Goal: Task Accomplishment & Management: Use online tool/utility

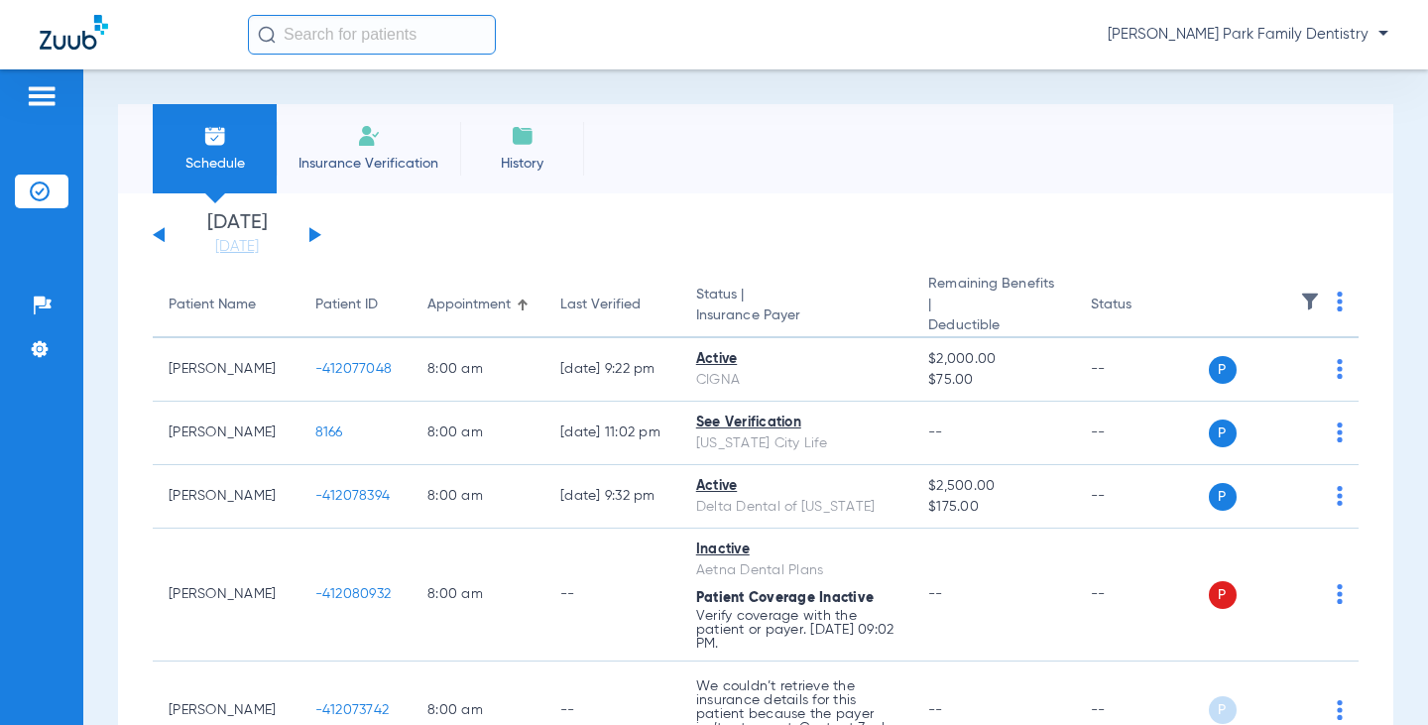
click at [1300, 304] on img at bounding box center [1310, 302] width 20 height 20
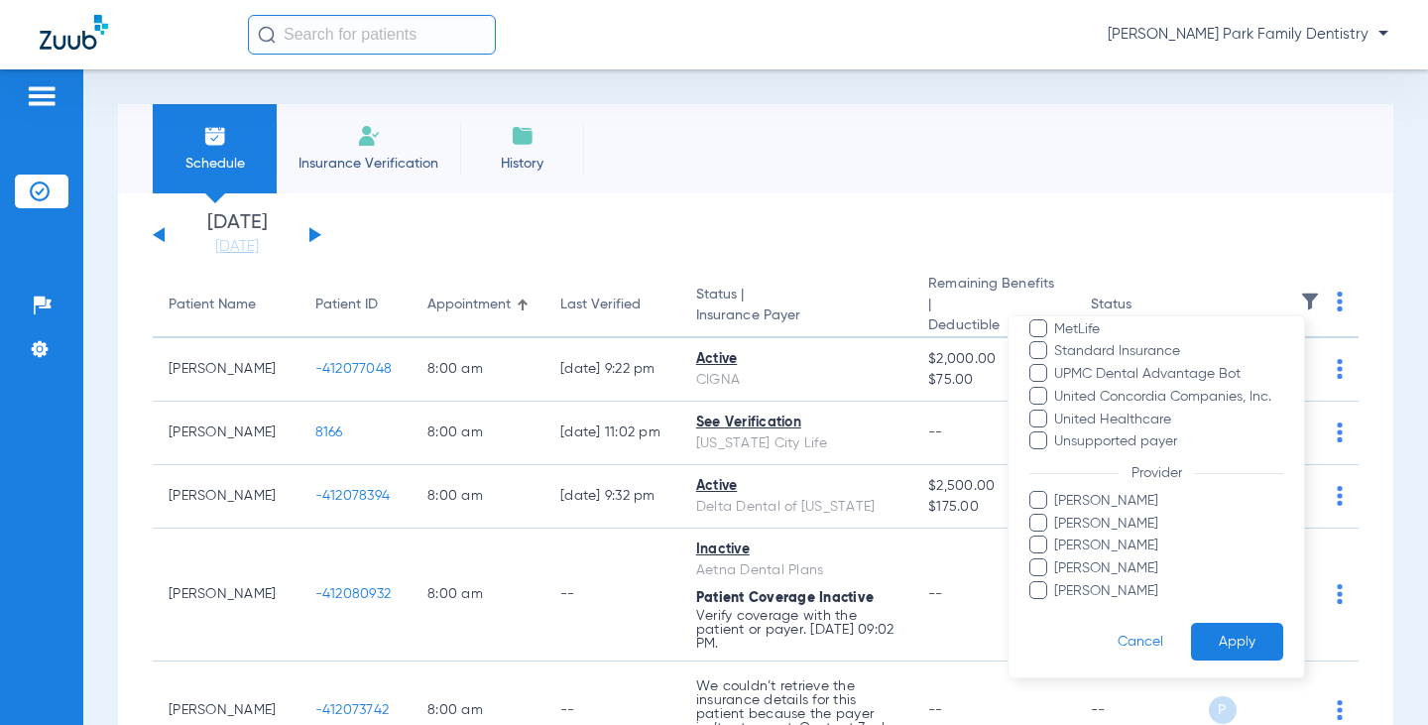
scroll to position [519, 0]
click at [1131, 580] on span "[PERSON_NAME]" at bounding box center [1168, 587] width 230 height 21
click at [1057, 601] on input "[PERSON_NAME]" at bounding box center [1057, 601] width 0 height 0
click at [1217, 636] on button "Apply" at bounding box center [1237, 638] width 92 height 39
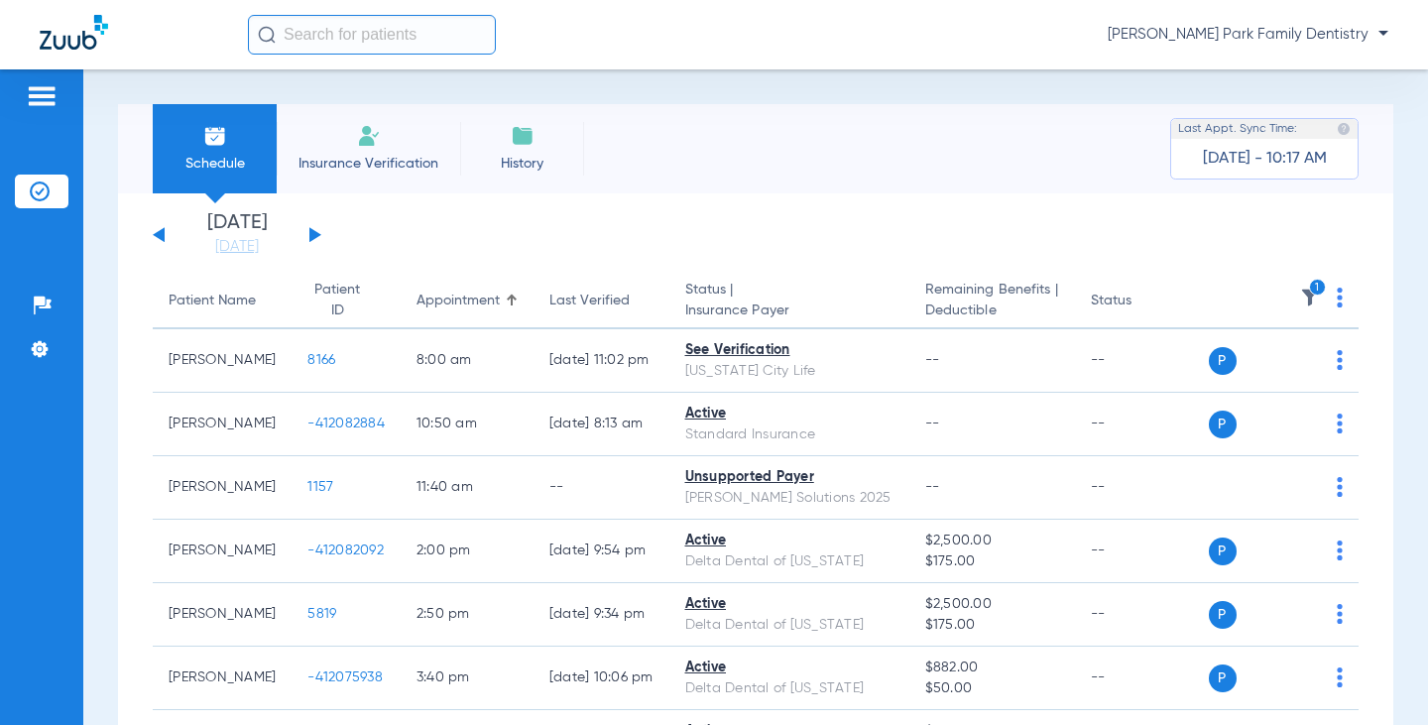
click at [304, 238] on div "Wednesday 07-02-2025 Thursday 07-03-2025 Friday 07-04-2025 Saturday 07-05-2025 …" at bounding box center [237, 235] width 169 height 44
click at [307, 238] on div "Wednesday 07-02-2025 Thursday 07-03-2025 Friday 07-04-2025 Saturday 07-05-2025 …" at bounding box center [237, 235] width 169 height 44
click at [309, 236] on button at bounding box center [315, 234] width 12 height 15
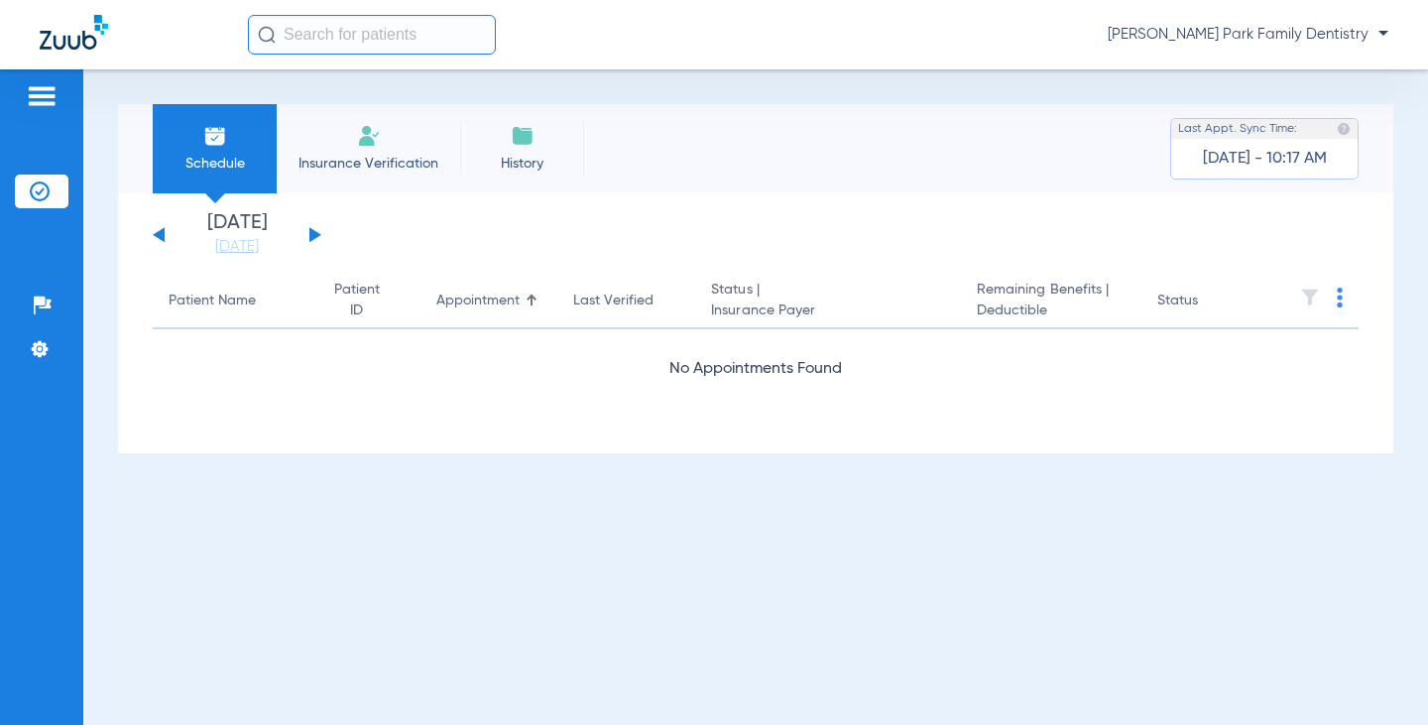
click at [309, 236] on button at bounding box center [315, 234] width 12 height 15
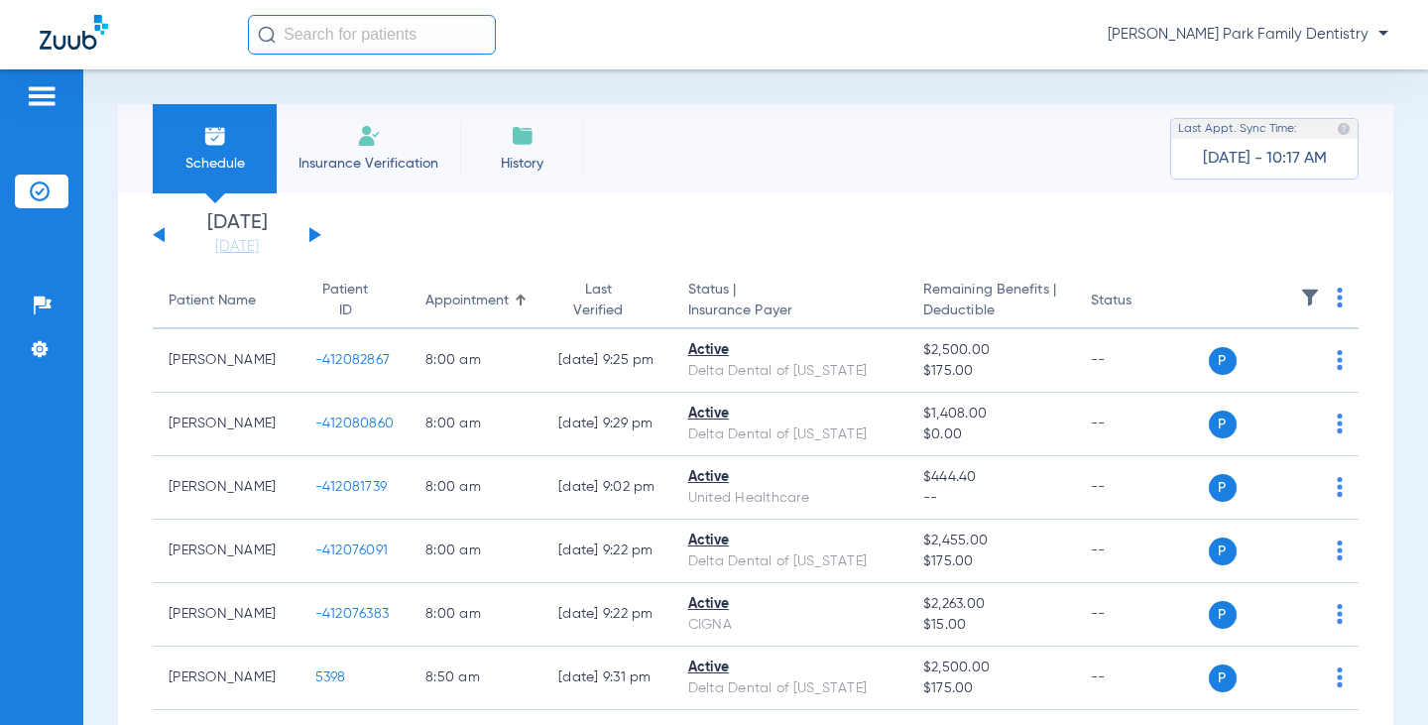
click at [1300, 307] on img at bounding box center [1310, 298] width 20 height 20
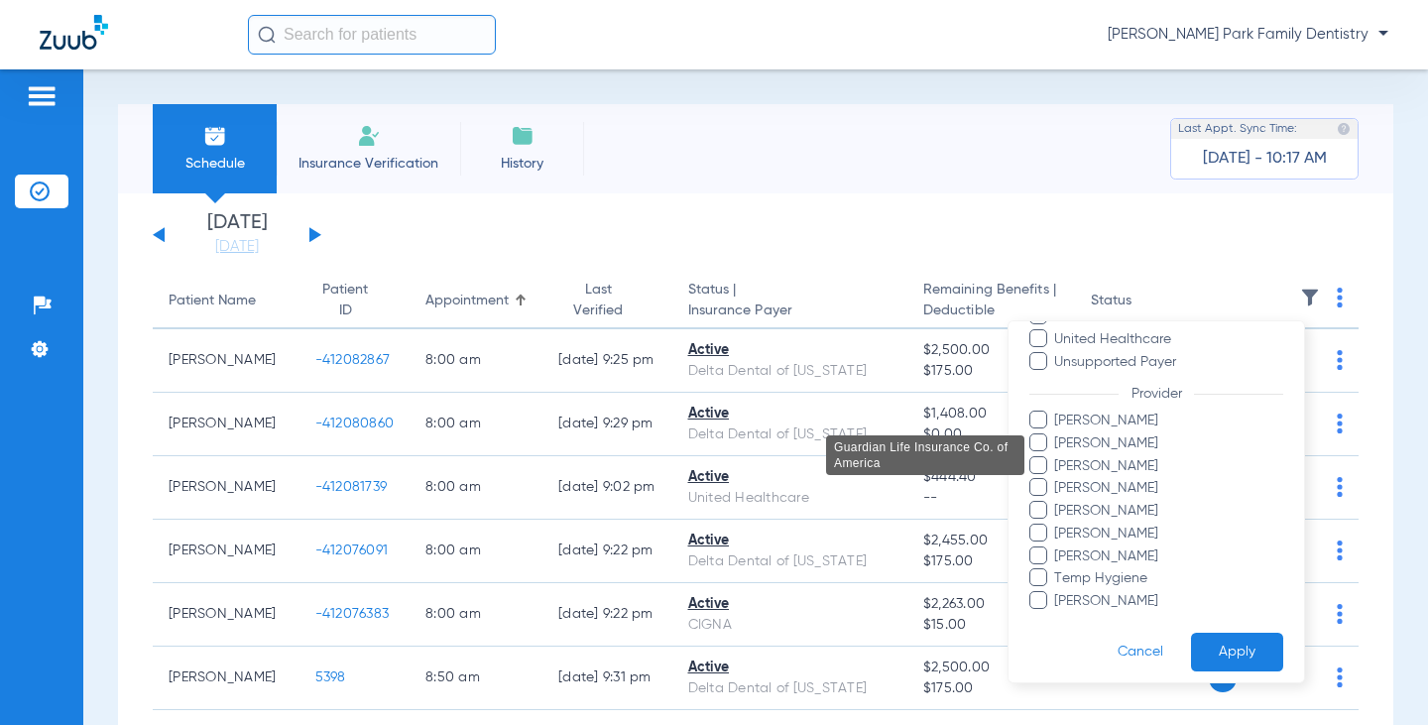
scroll to position [497, 0]
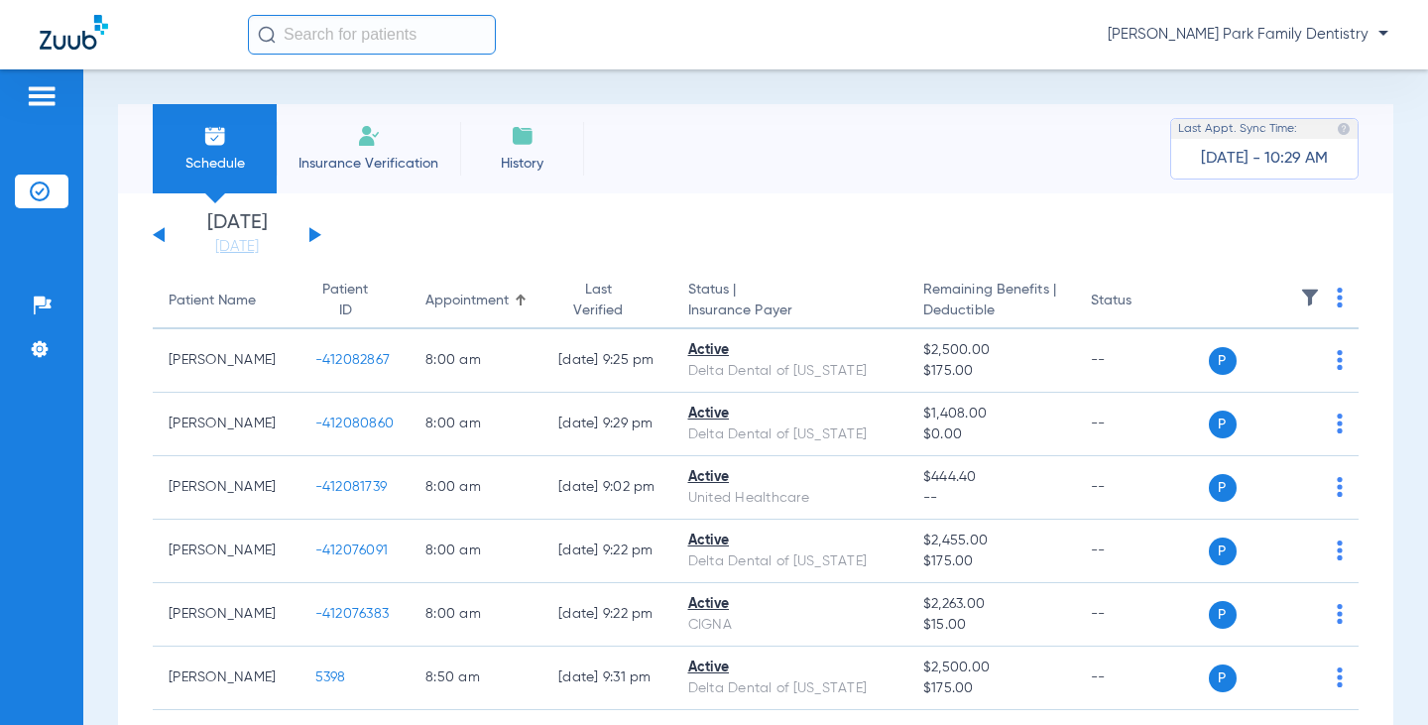
click at [1300, 300] on img at bounding box center [1310, 298] width 20 height 20
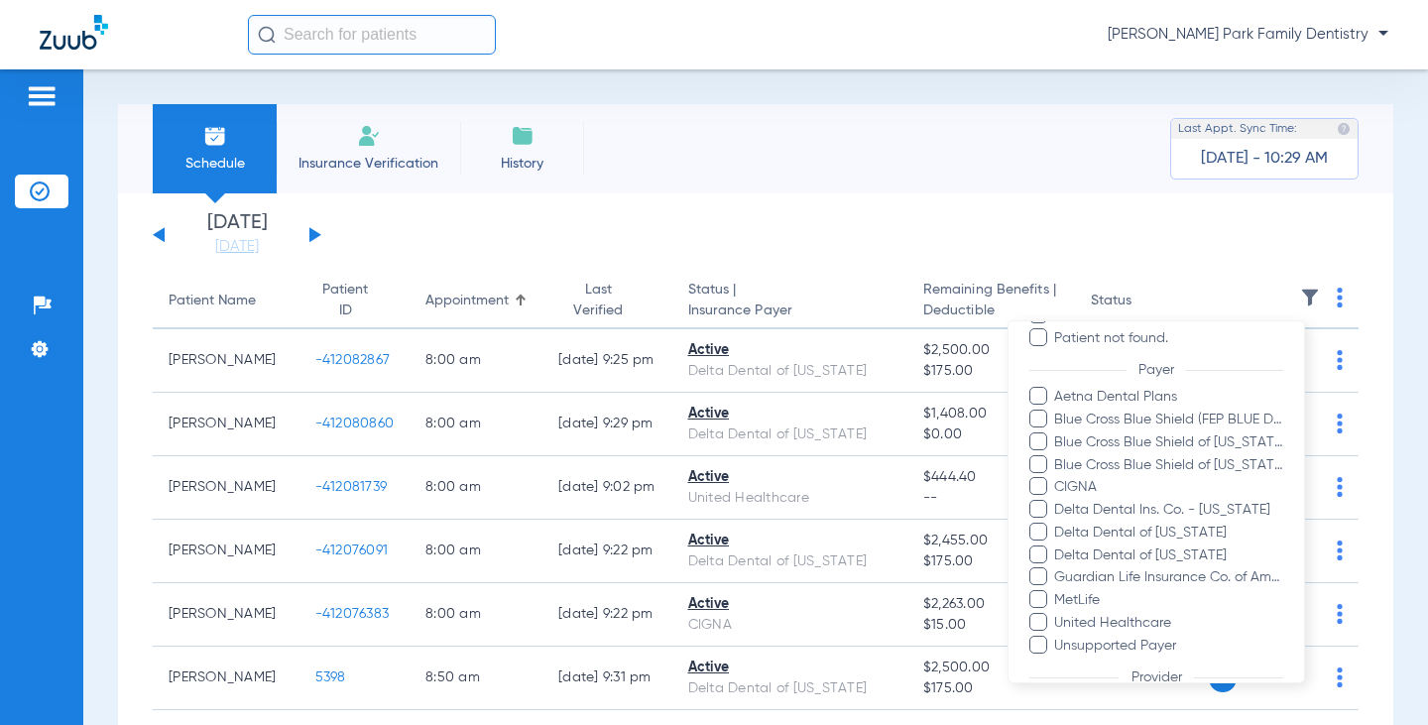
scroll to position [497, 0]
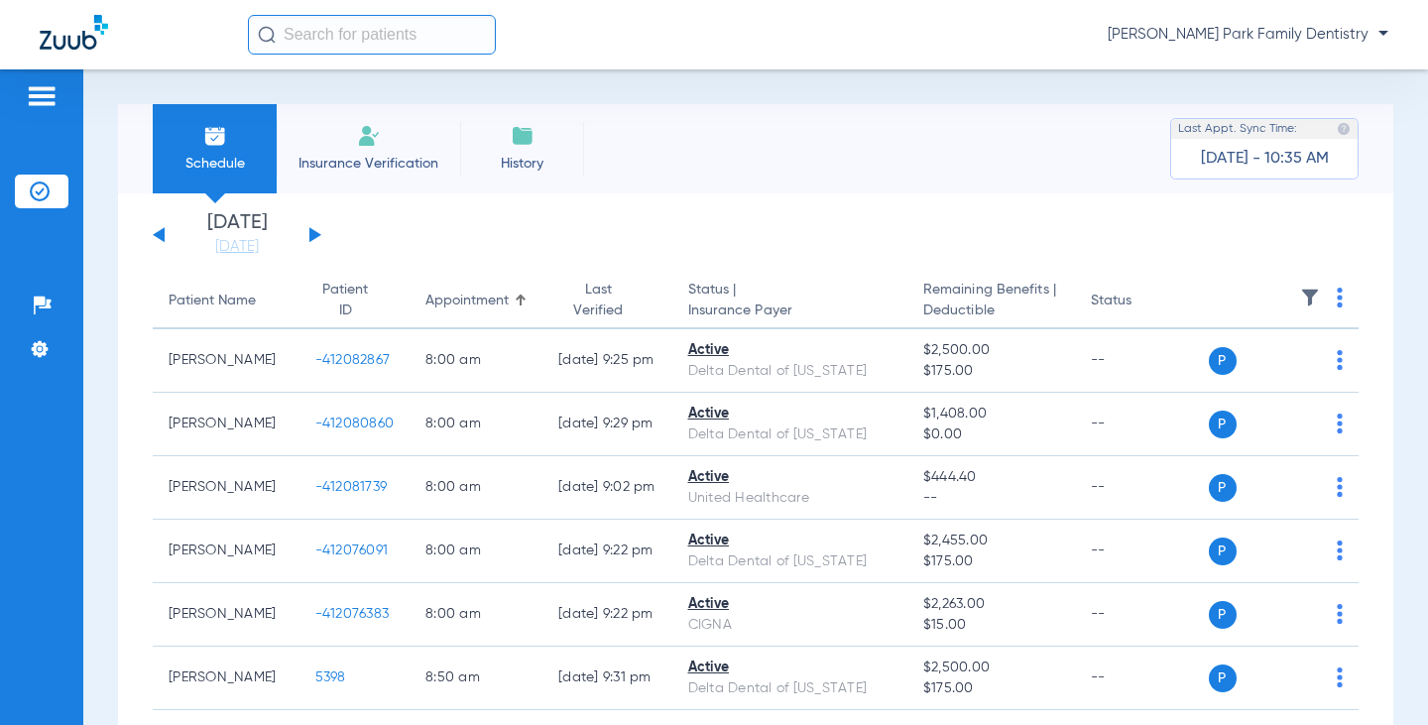
click at [1300, 306] on img at bounding box center [1310, 298] width 20 height 20
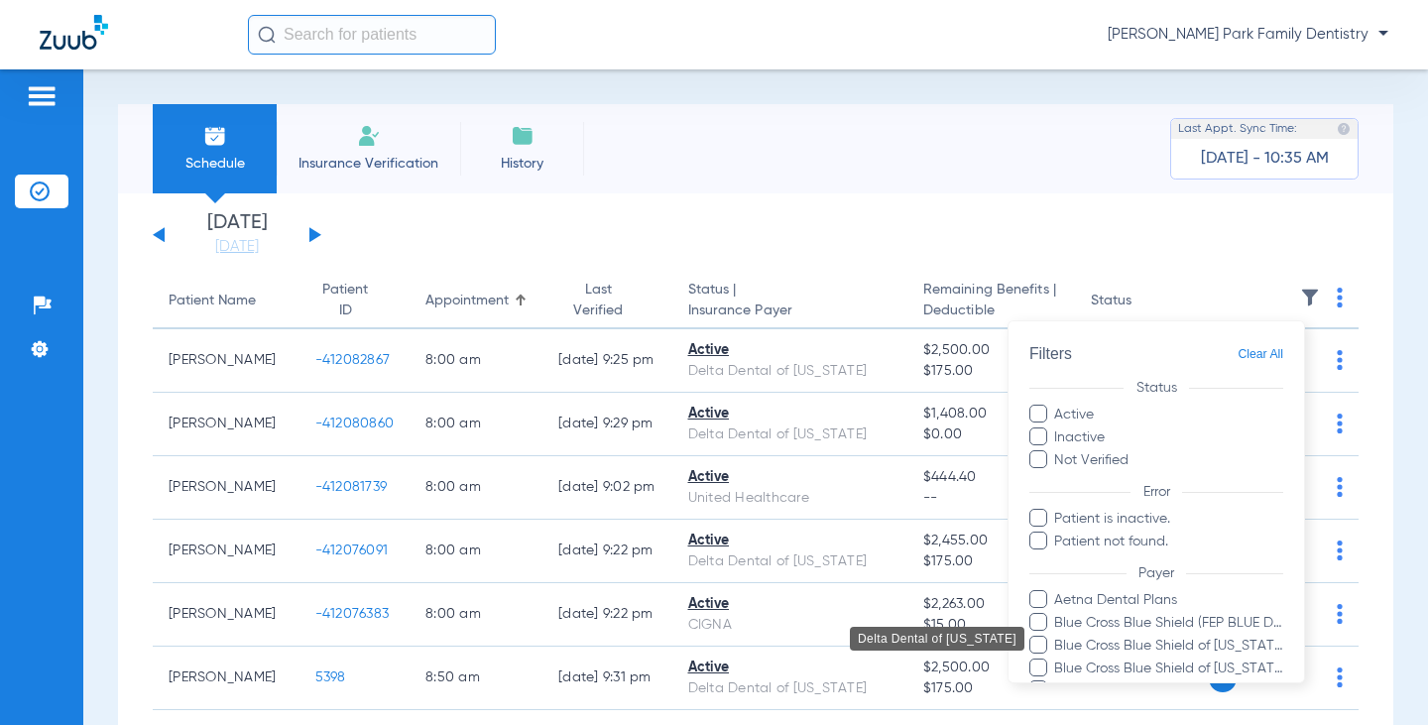
scroll to position [428, 0]
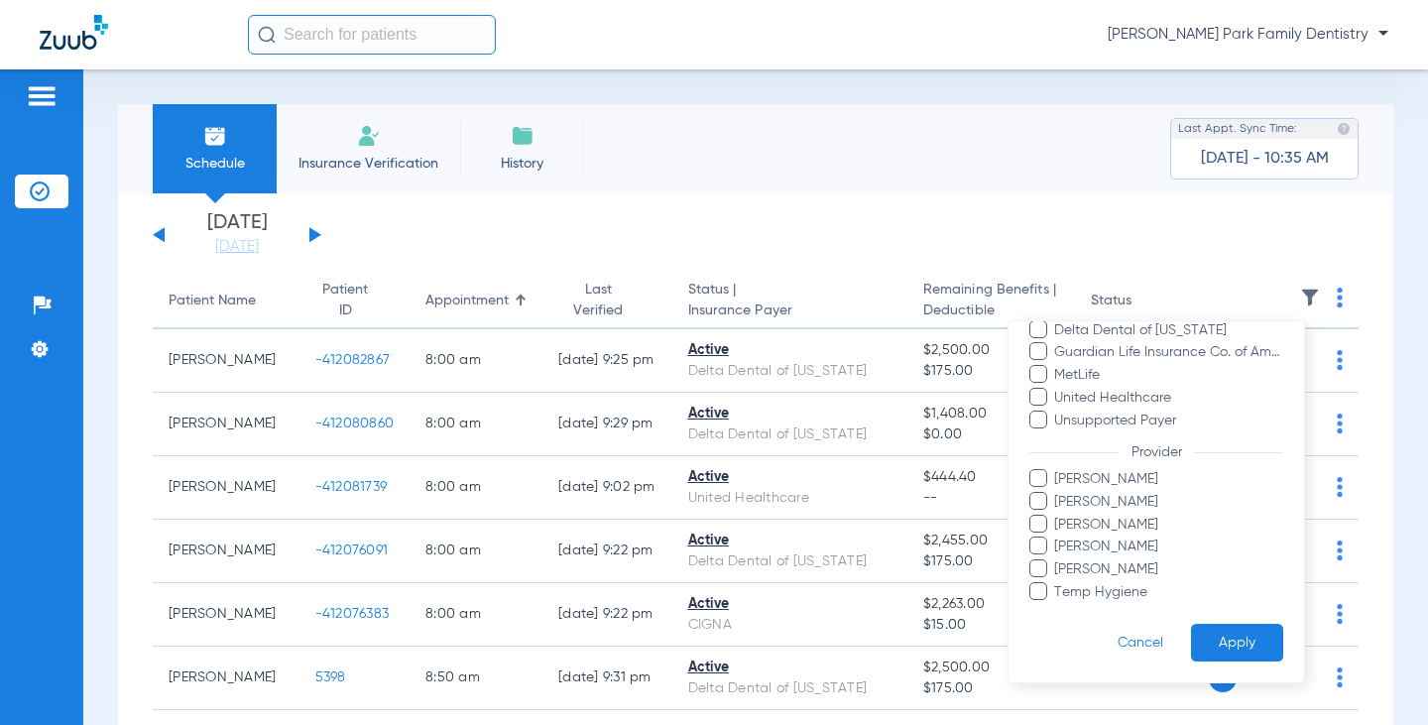
click at [1132, 574] on span "[PERSON_NAME]" at bounding box center [1168, 569] width 230 height 21
click at [1057, 583] on input "[PERSON_NAME]" at bounding box center [1057, 583] width 0 height 0
click at [1205, 641] on button "Apply" at bounding box center [1237, 642] width 92 height 39
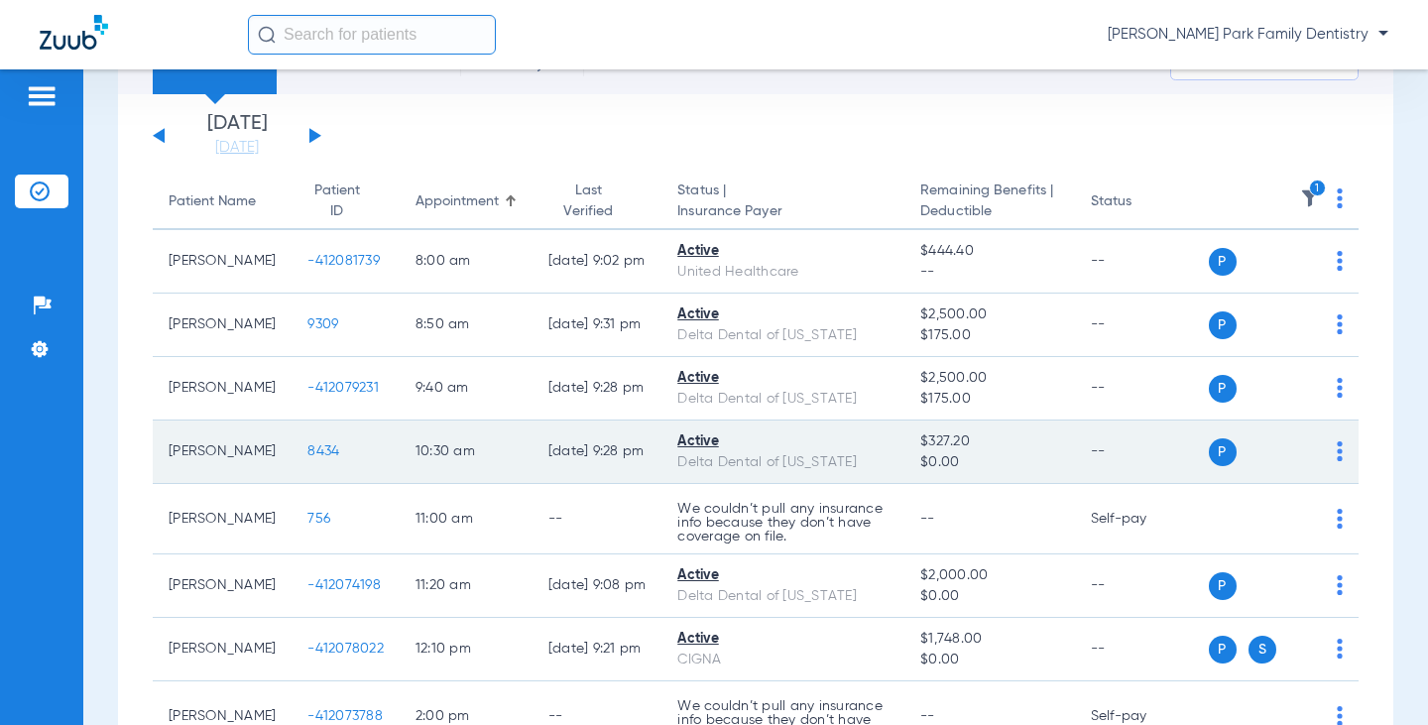
scroll to position [198, 0]
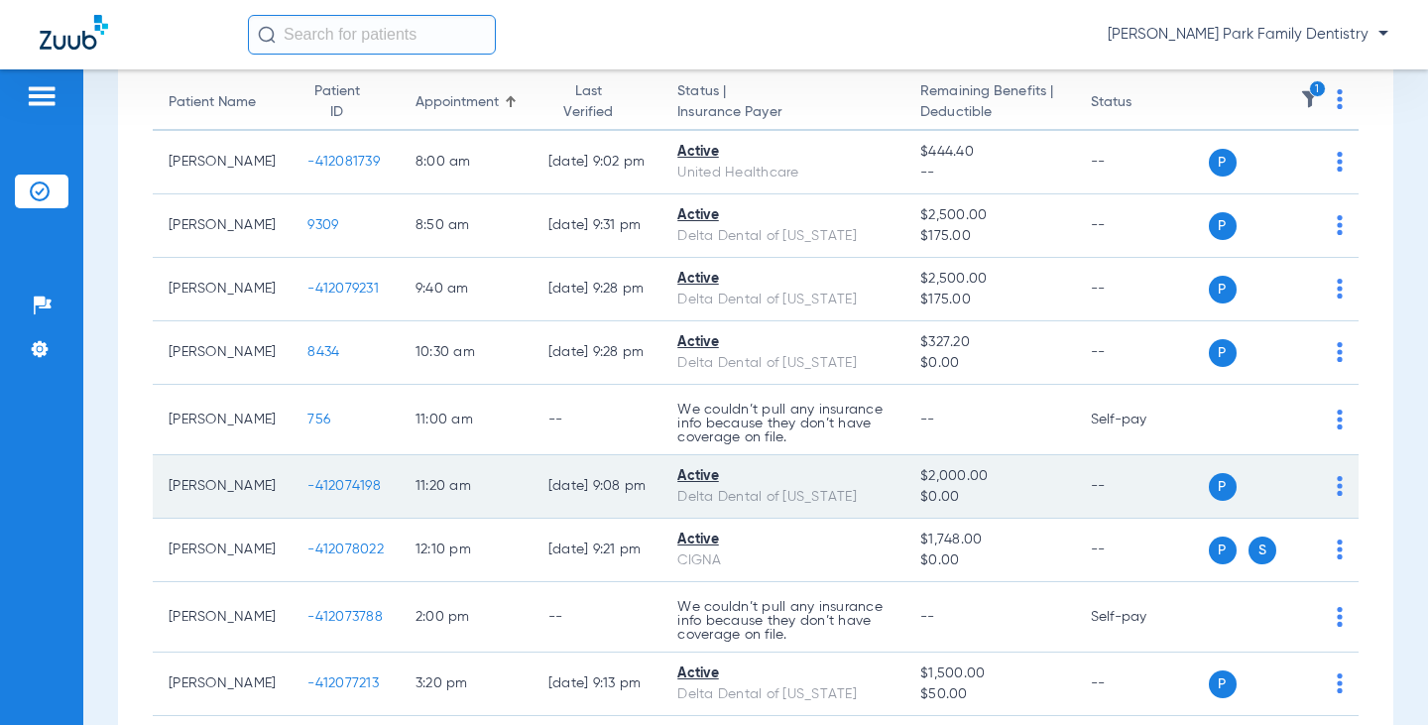
click at [355, 493] on span "-412074198" at bounding box center [343, 486] width 73 height 14
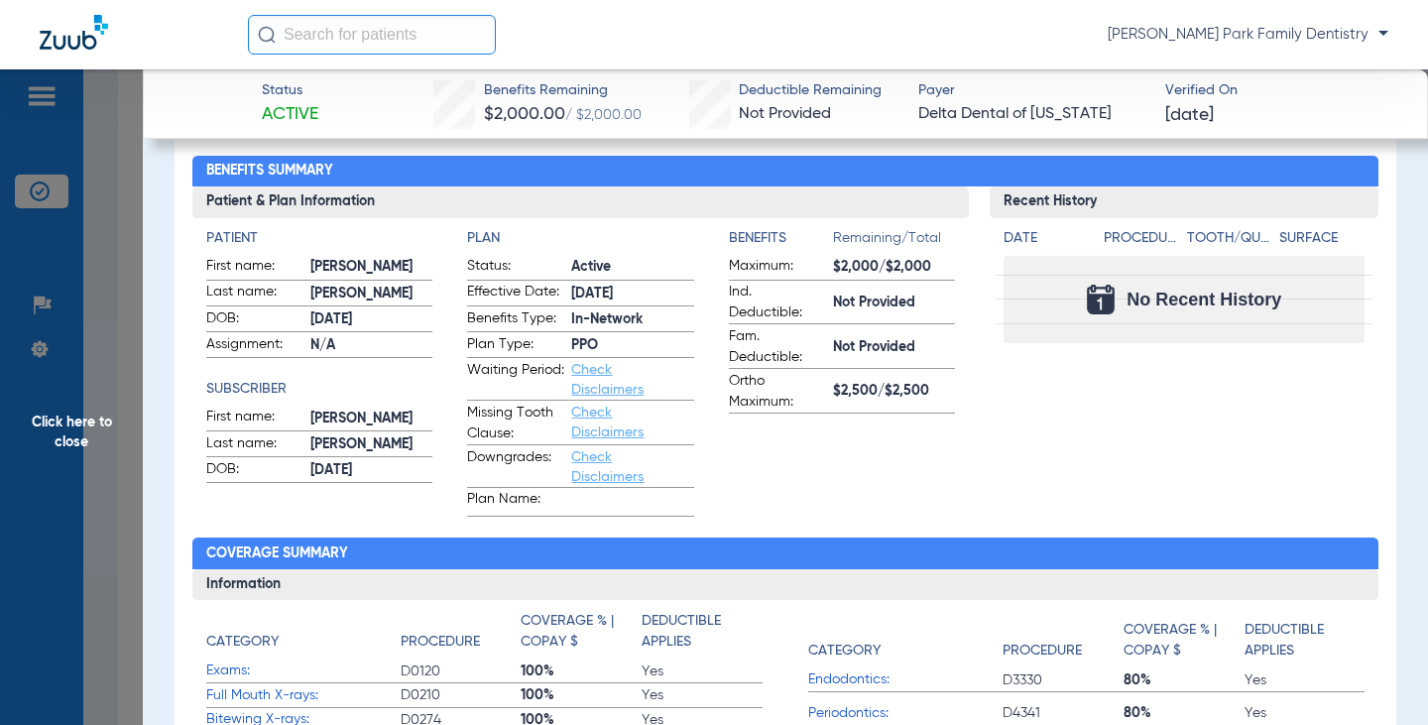
scroll to position [0, 0]
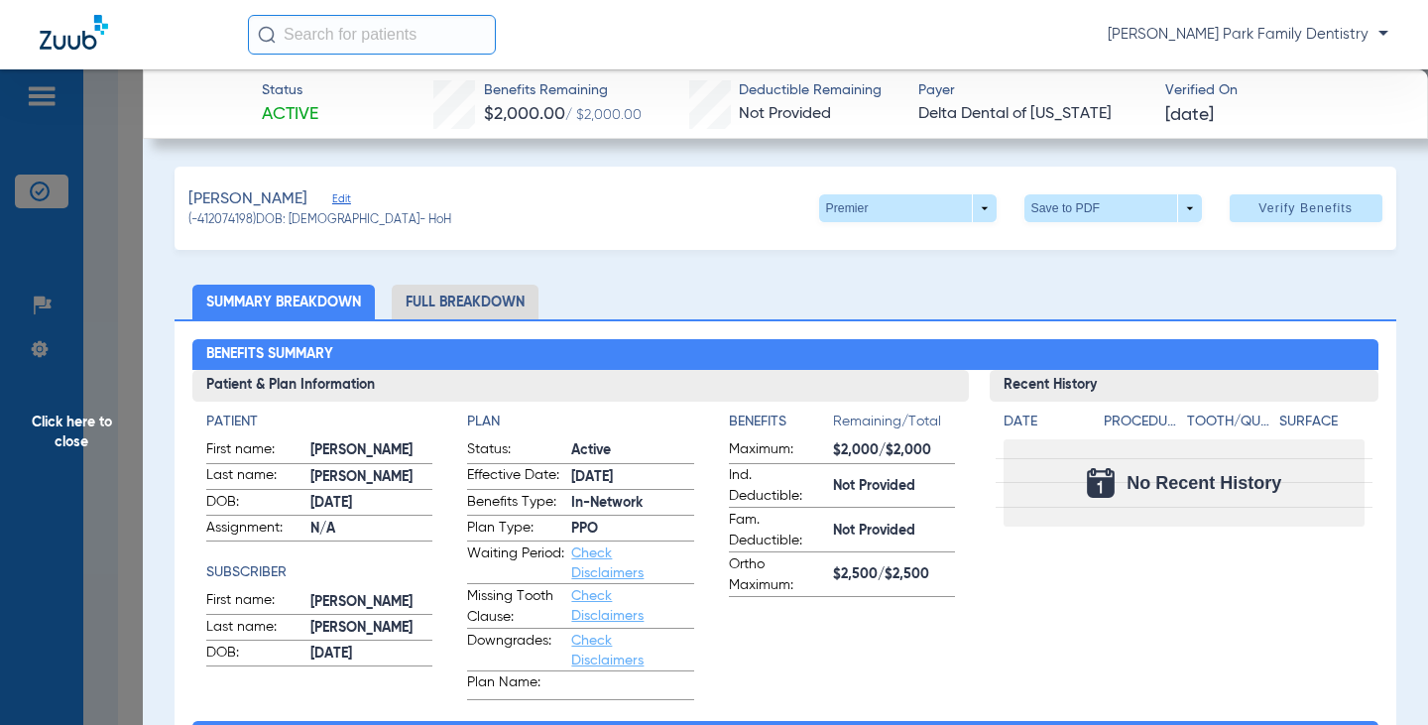
click at [84, 443] on span "Click here to close" at bounding box center [71, 431] width 143 height 725
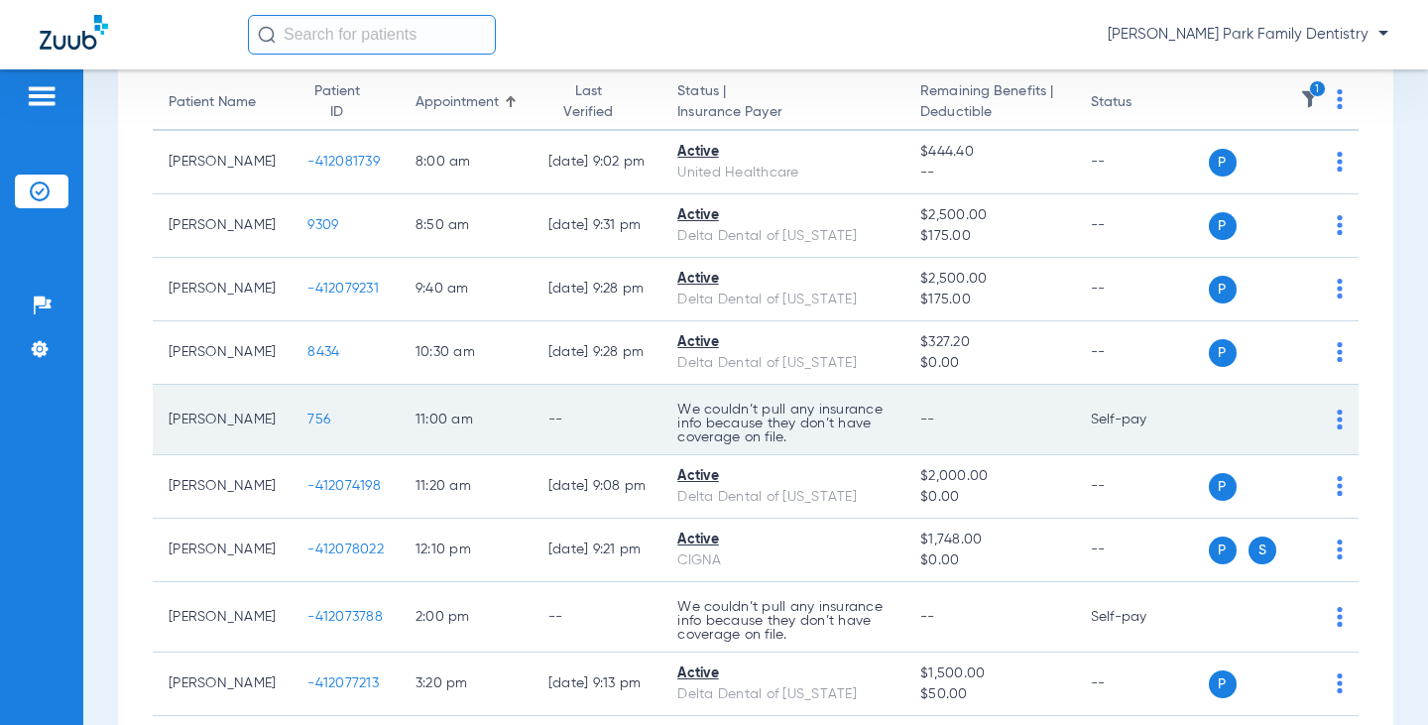
scroll to position [298, 0]
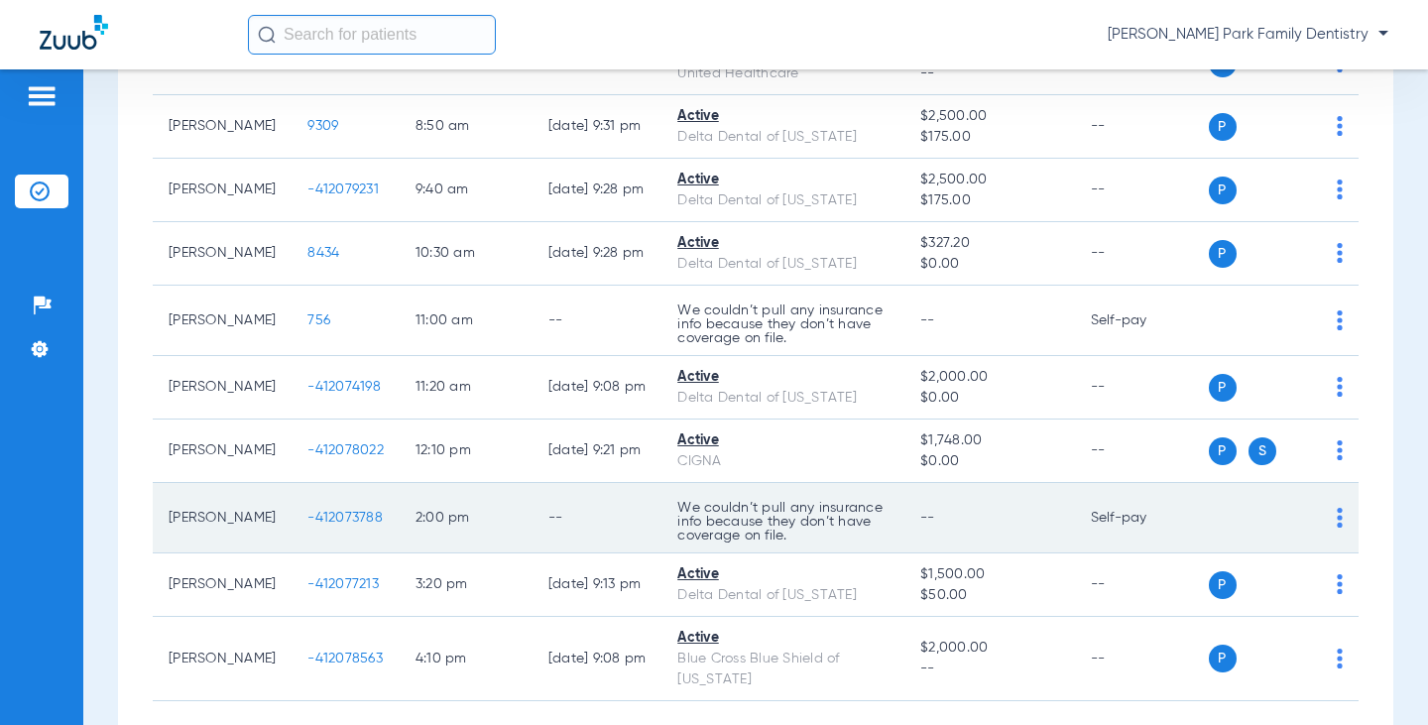
click at [357, 525] on span "-412073788" at bounding box center [344, 518] width 75 height 14
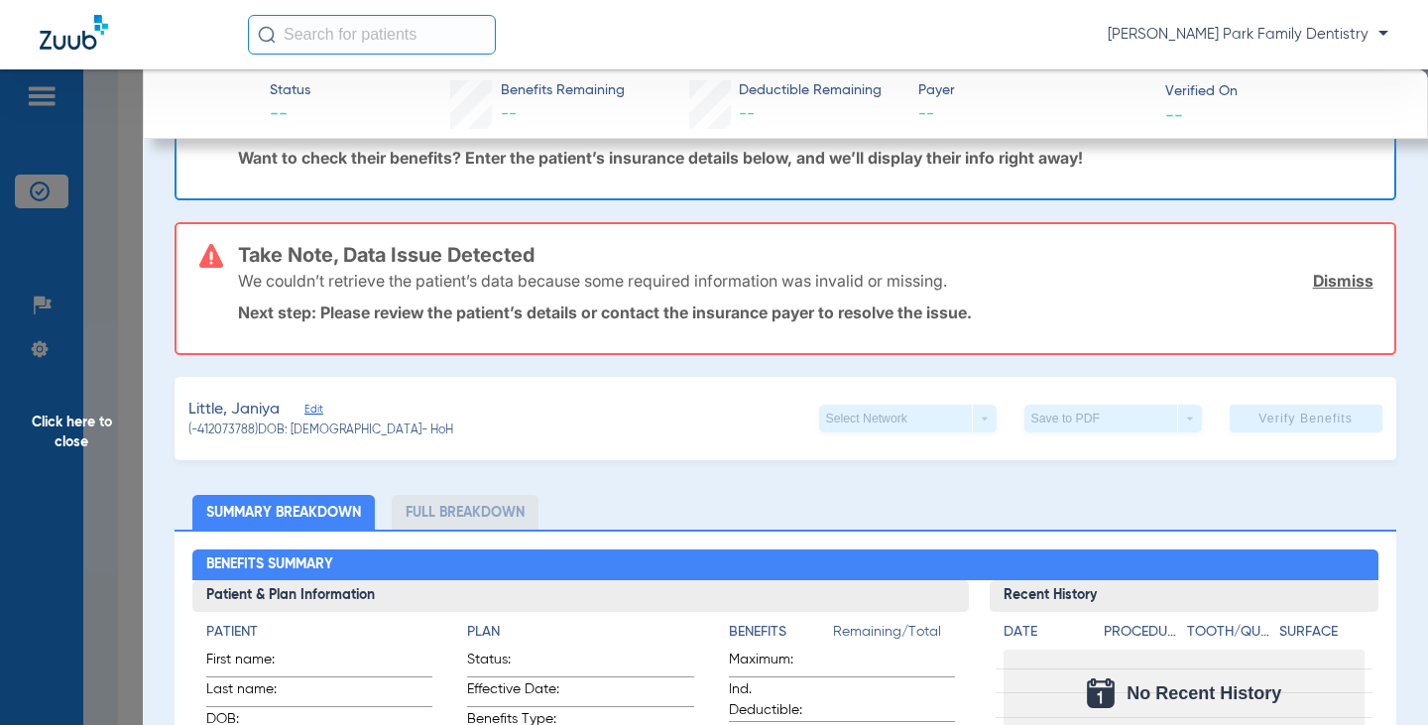
scroll to position [0, 0]
